Goal: Transaction & Acquisition: Download file/media

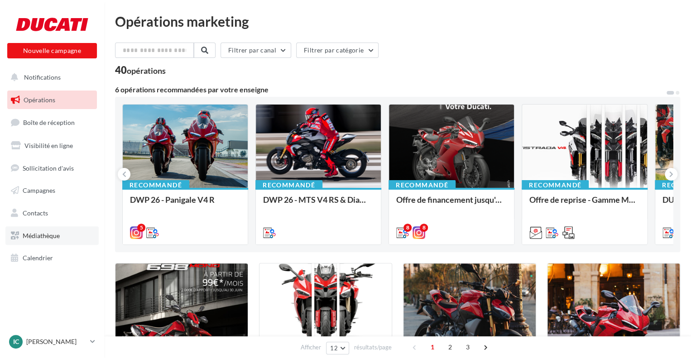
click at [54, 227] on link "Médiathèque" at bounding box center [51, 235] width 93 height 19
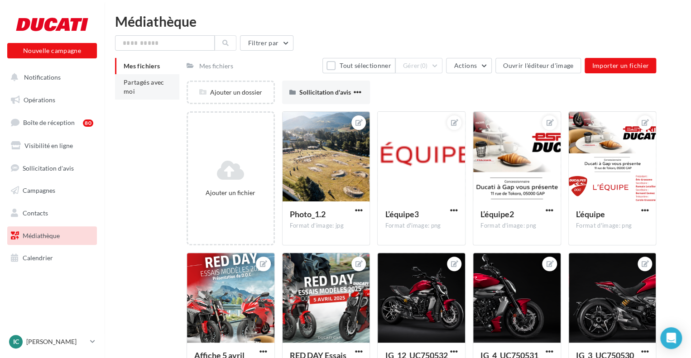
click at [154, 88] on li "Partagés avec moi" at bounding box center [147, 86] width 64 height 25
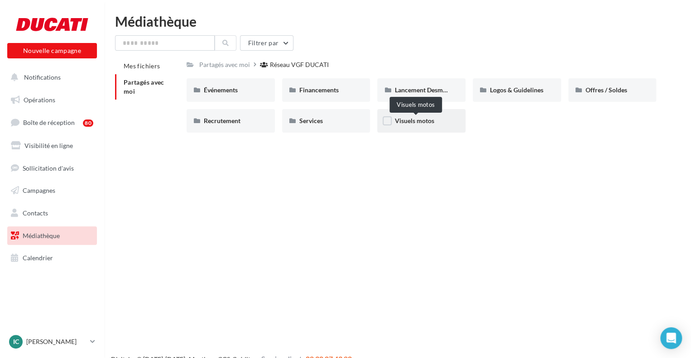
click at [412, 121] on span "Visuels motos" at bounding box center [413, 121] width 39 height 8
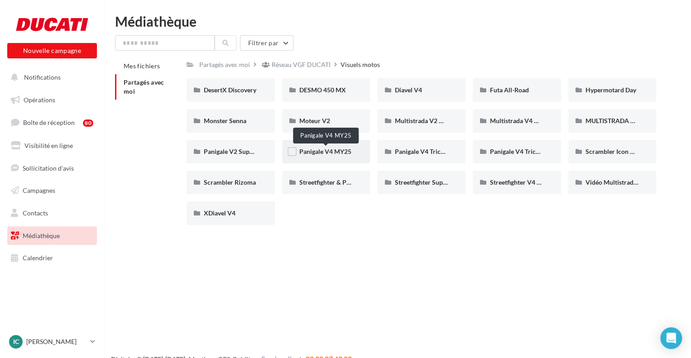
click at [328, 159] on div "Panigale V4 MY25" at bounding box center [326, 152] width 88 height 24
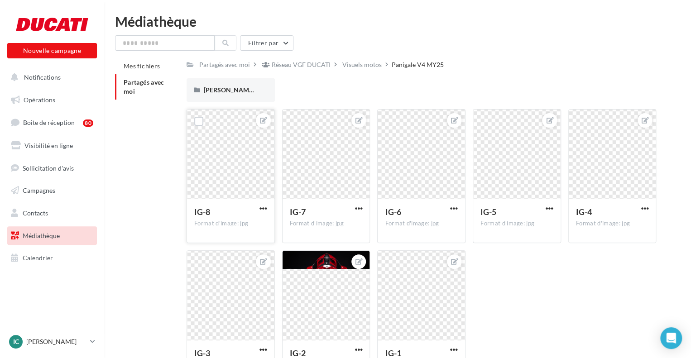
scroll to position [45, 0]
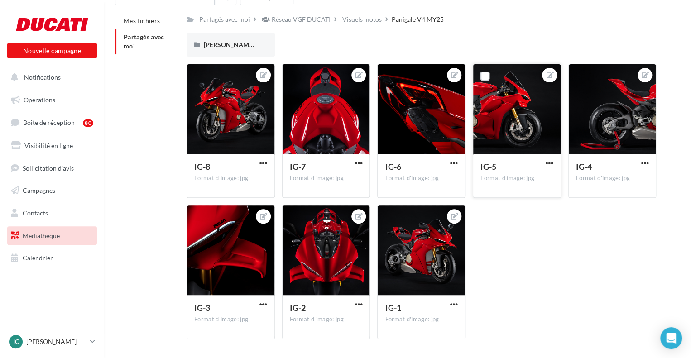
click at [497, 96] on div at bounding box center [516, 109] width 87 height 91
click at [549, 159] on span "button" at bounding box center [550, 163] width 8 height 8
click at [531, 210] on button "Télécharger" at bounding box center [508, 205] width 96 height 24
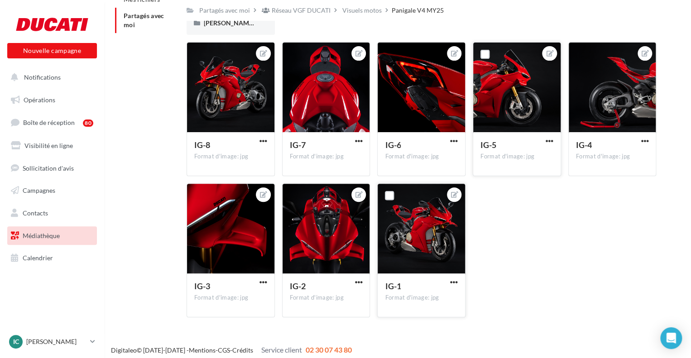
scroll to position [72, 0]
